Goal: Information Seeking & Learning: Learn about a topic

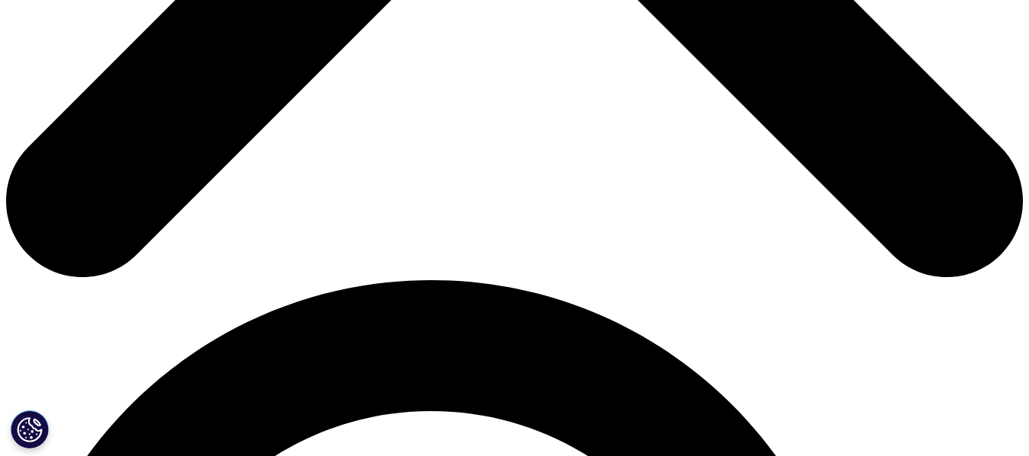
scroll to position [167, 899]
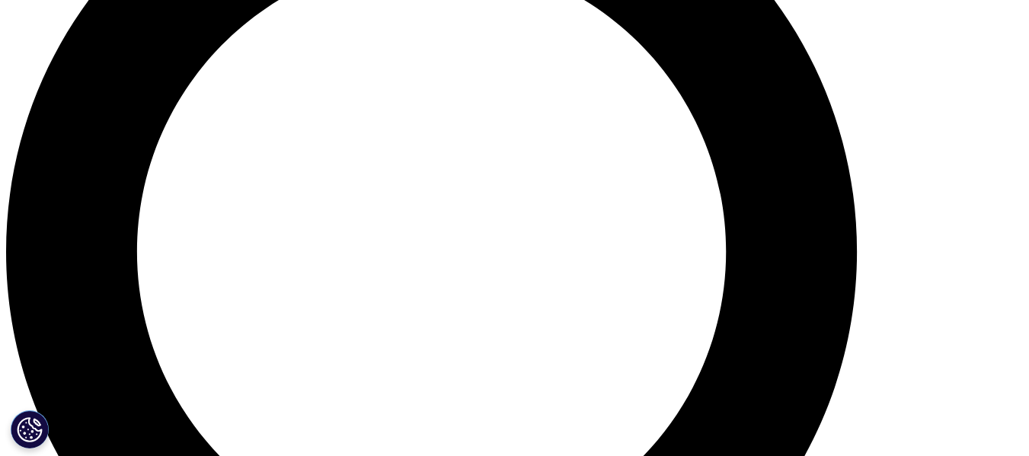
scroll to position [1295, 0]
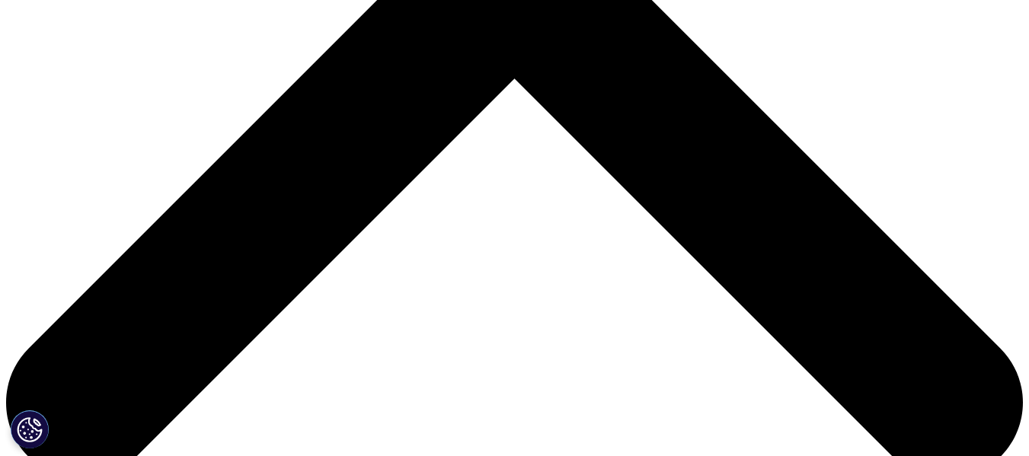
scroll to position [533, 0]
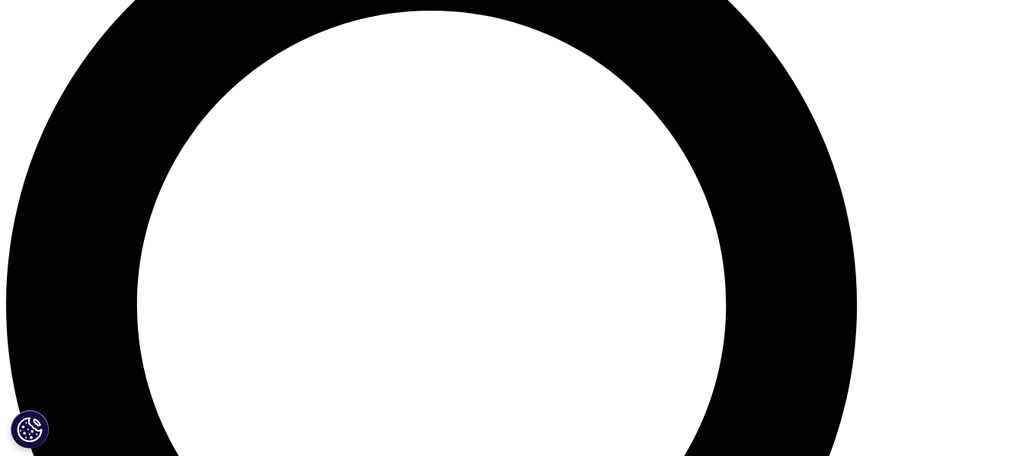
scroll to position [1218, 0]
